Goal: Transaction & Acquisition: Purchase product/service

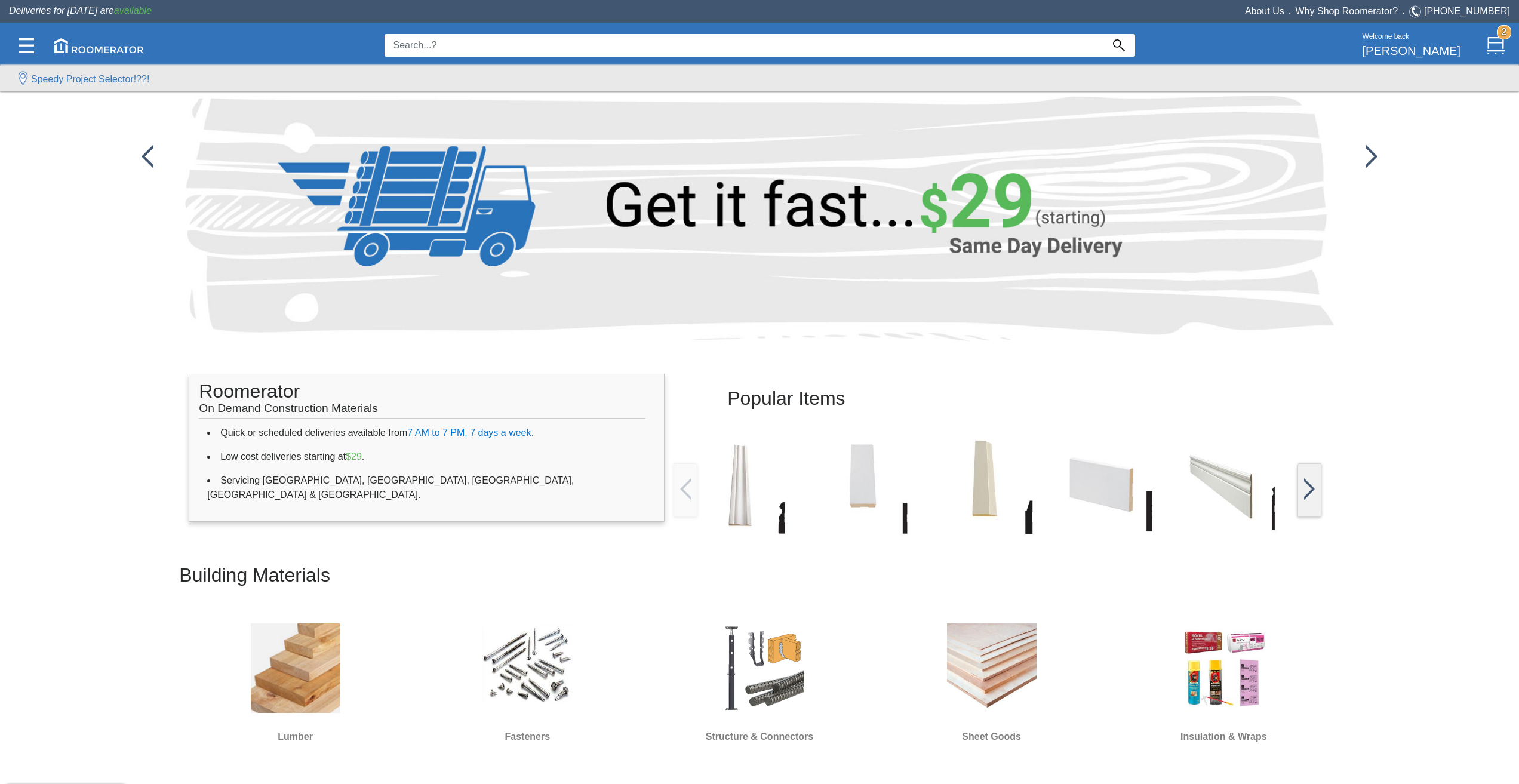
click at [734, 49] on input at bounding box center [743, 45] width 718 height 23
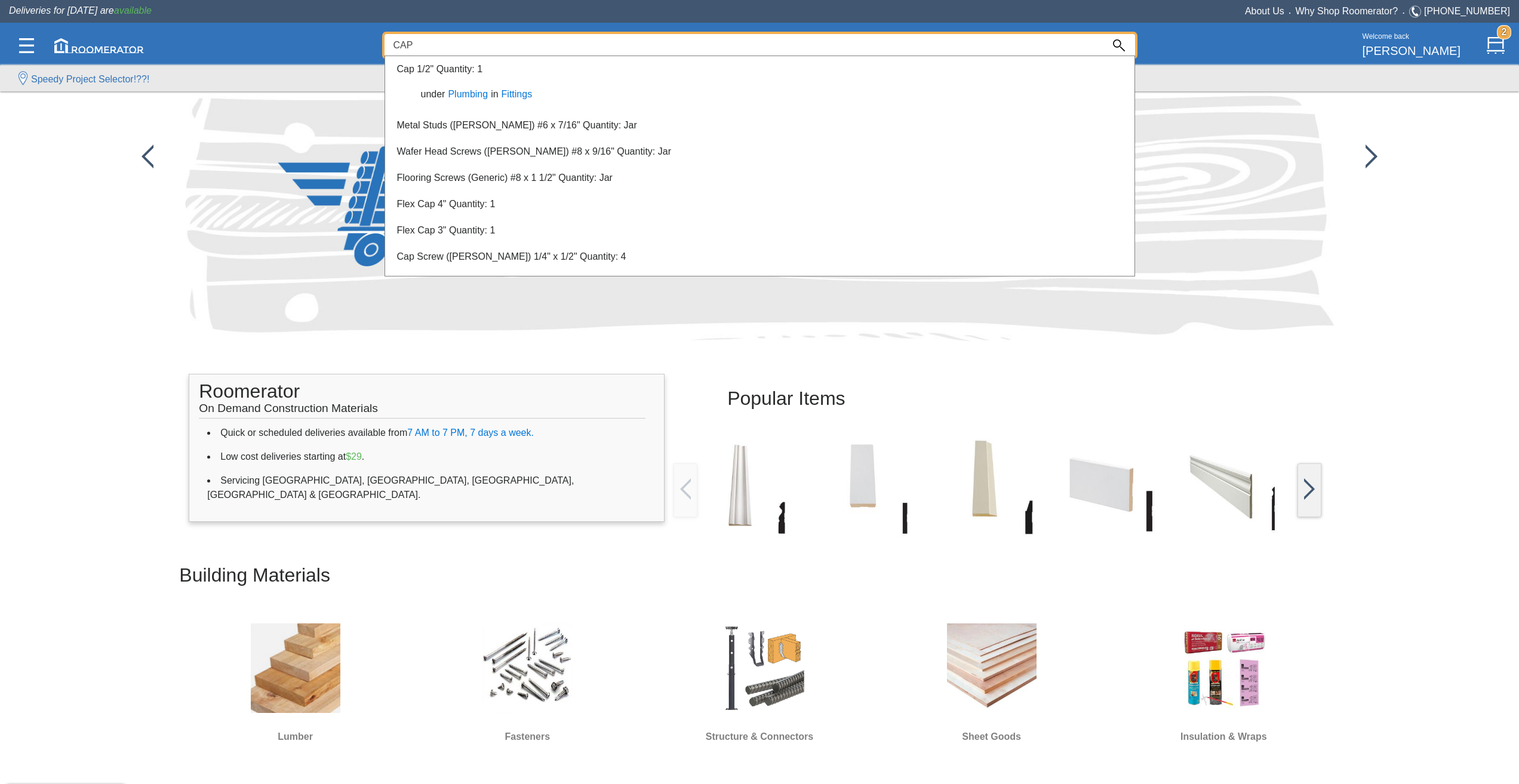
drag, startPoint x: 422, startPoint y: 40, endPoint x: 373, endPoint y: 41, distance: 49.0
click at [375, 43] on div "CAP 0 Welcome back [PERSON_NAME] 2" at bounding box center [760, 45] width 1501 height 41
type input "BUCKET ALL PURPOSE"
drag, startPoint x: 176, startPoint y: 406, endPoint x: 105, endPoint y: 454, distance: 85.7
click at [168, 412] on div at bounding box center [760, 421] width 1519 height 724
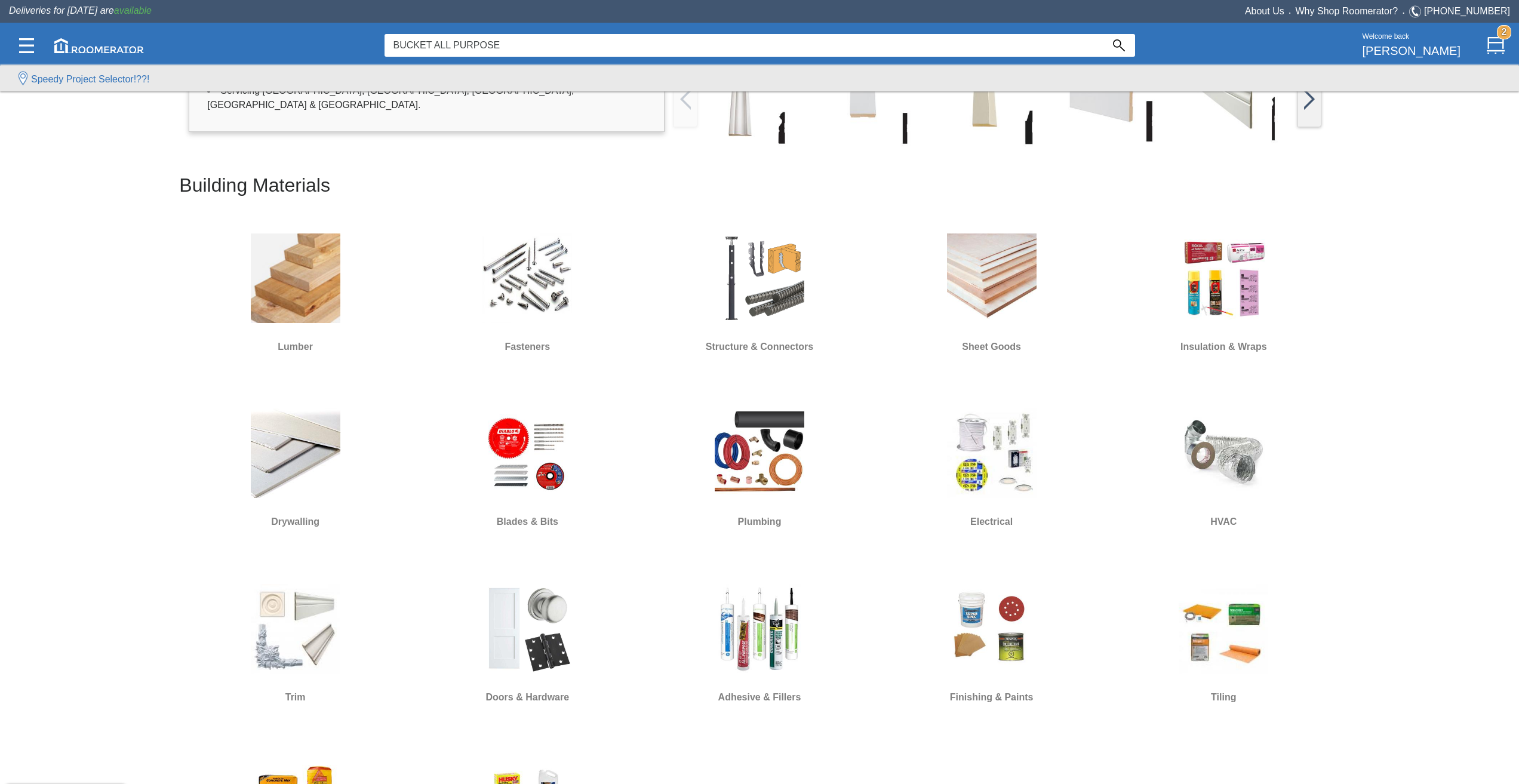
scroll to position [597, 0]
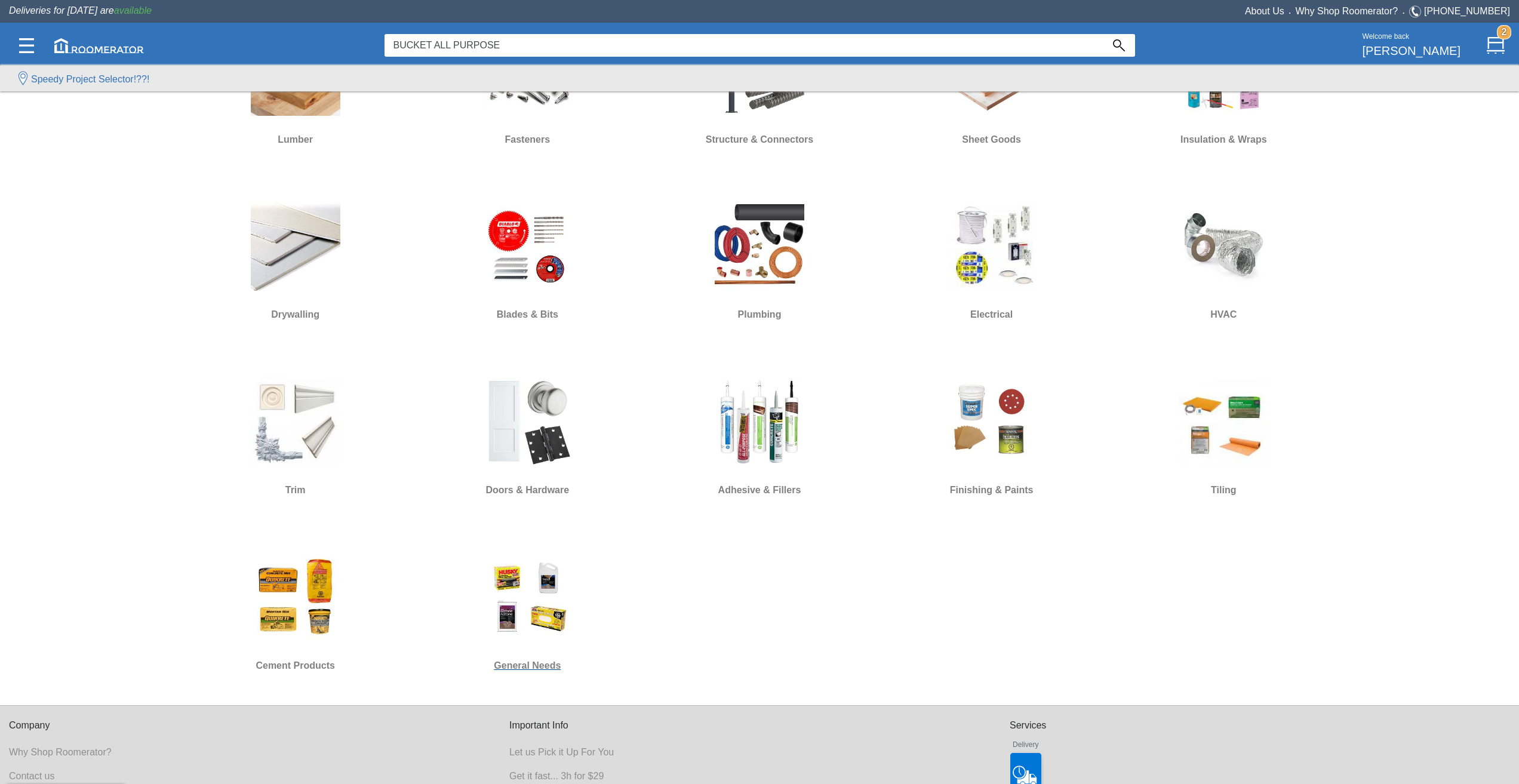
click at [488, 598] on img at bounding box center [527, 597] width 89 height 89
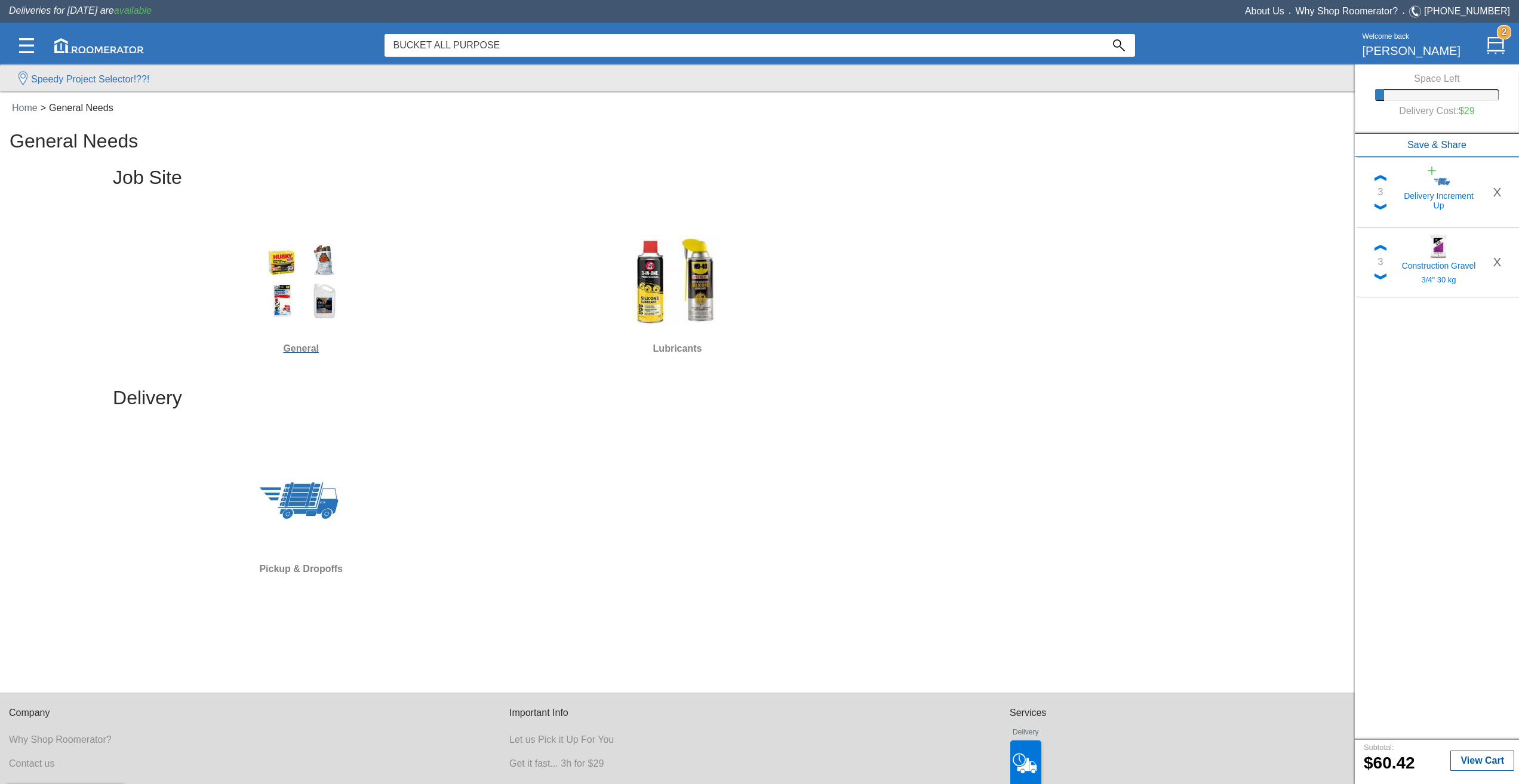
click at [309, 300] on img at bounding box center [301, 280] width 89 height 89
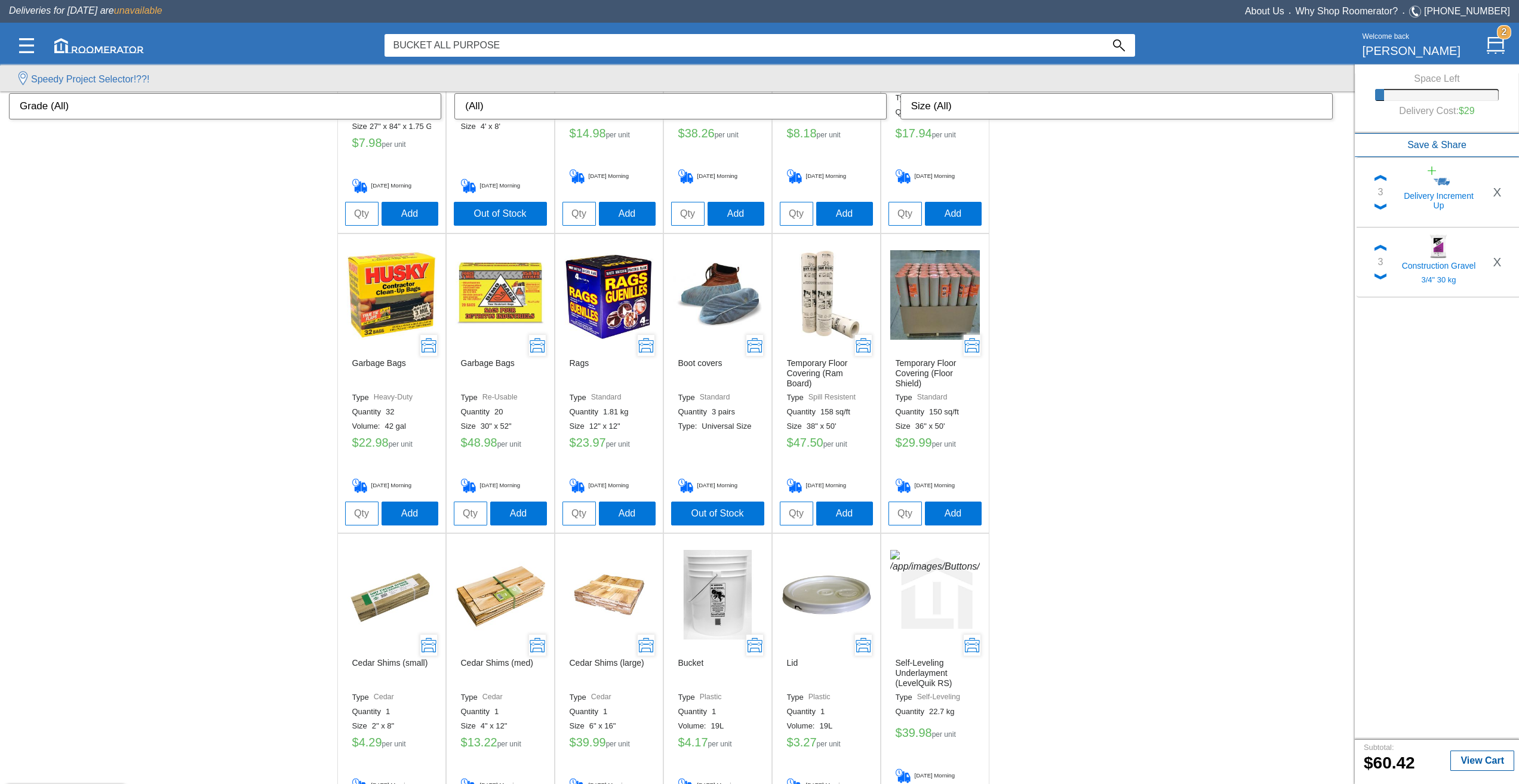
scroll to position [298, 0]
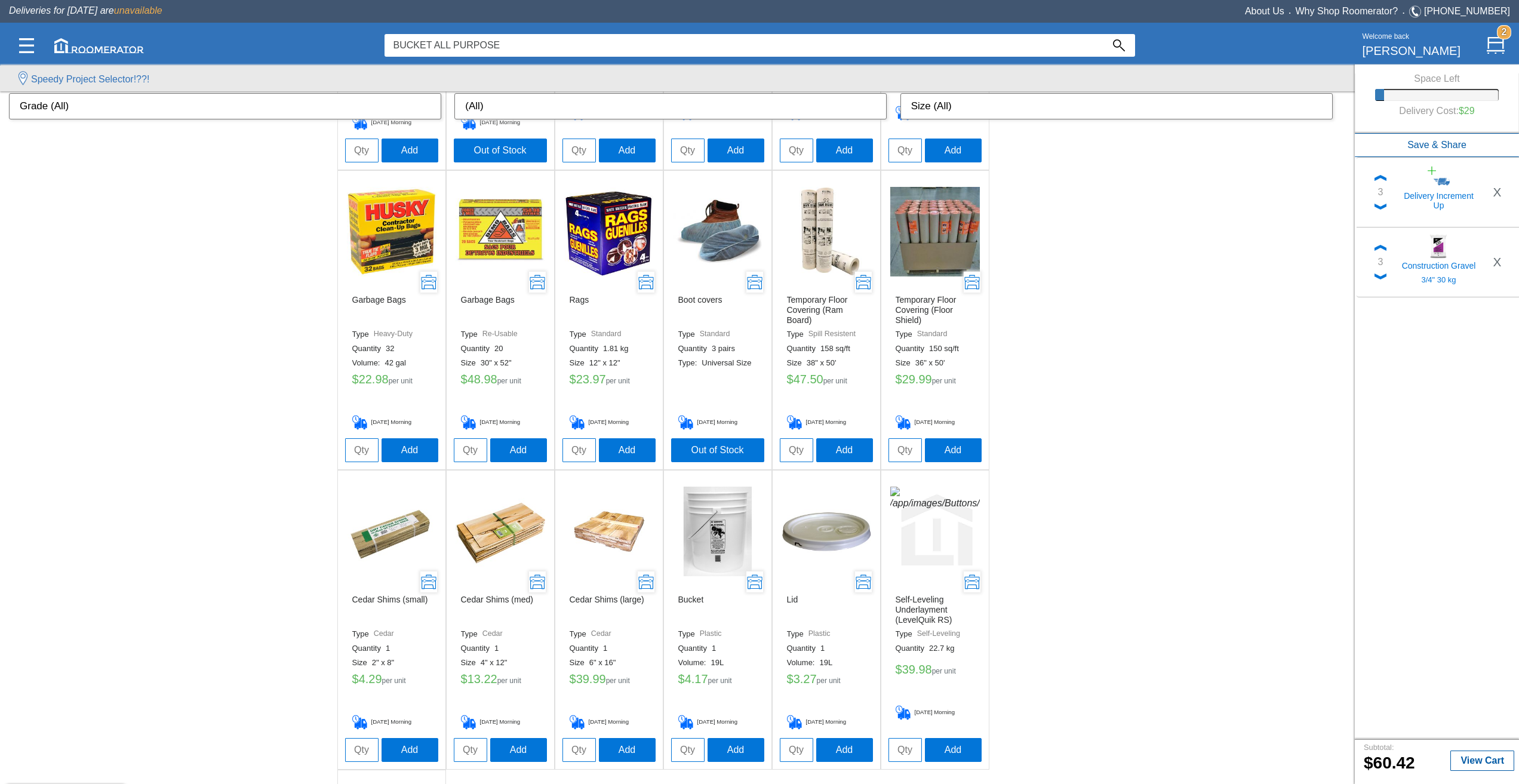
click at [819, 538] on img at bounding box center [826, 531] width 89 height 89
